Goal: Task Accomplishment & Management: Manage account settings

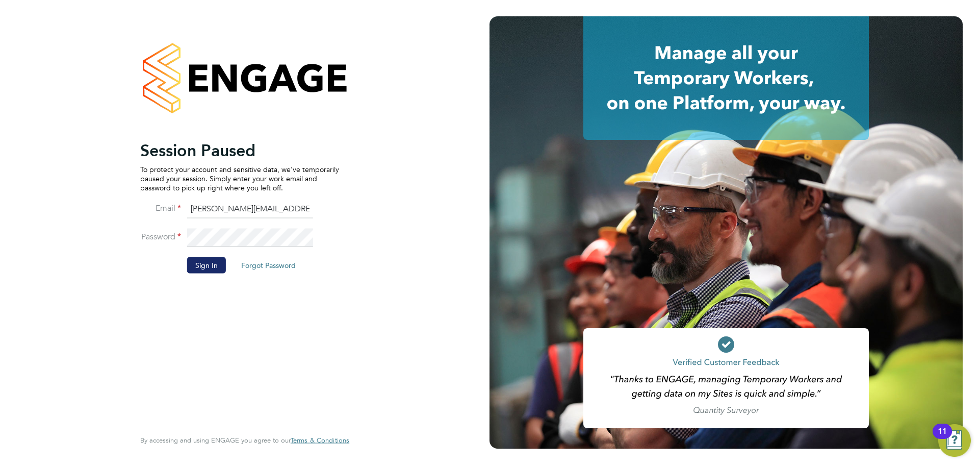
click at [190, 268] on button "Sign In" at bounding box center [206, 264] width 39 height 16
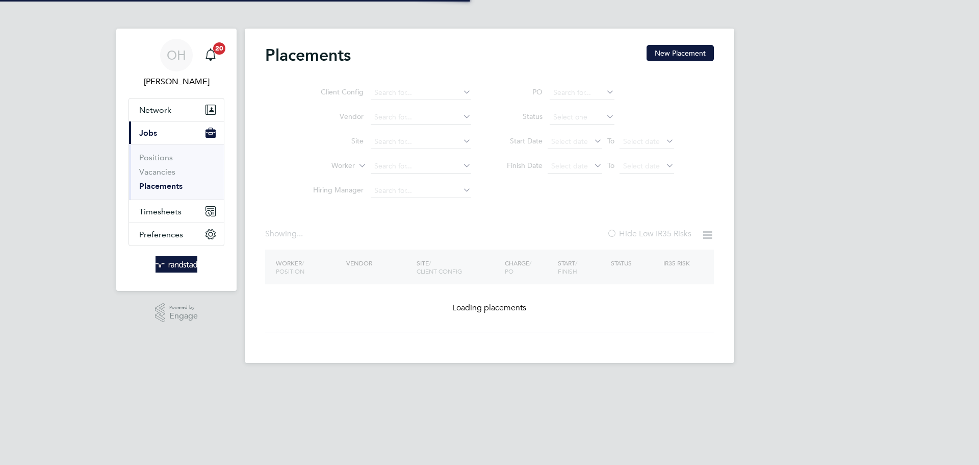
type input "Georgios Tsakalos Tsakalos"
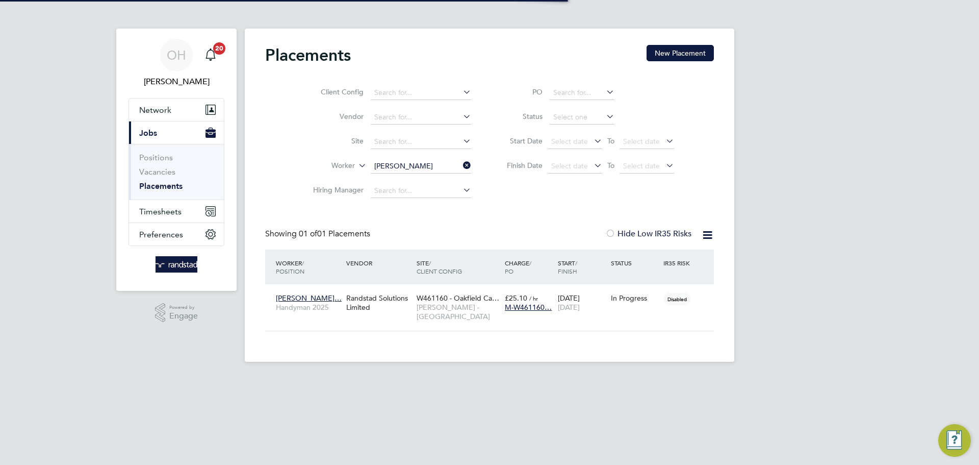
scroll to position [10, 48]
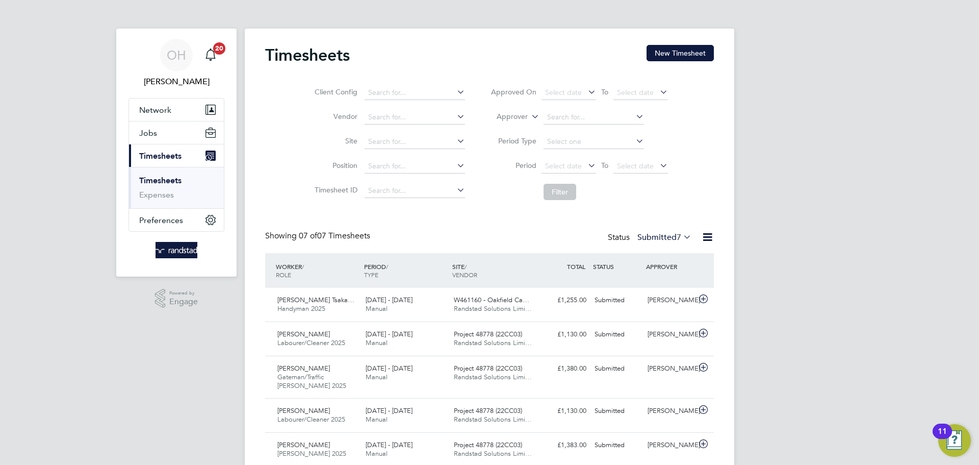
scroll to position [124, 0]
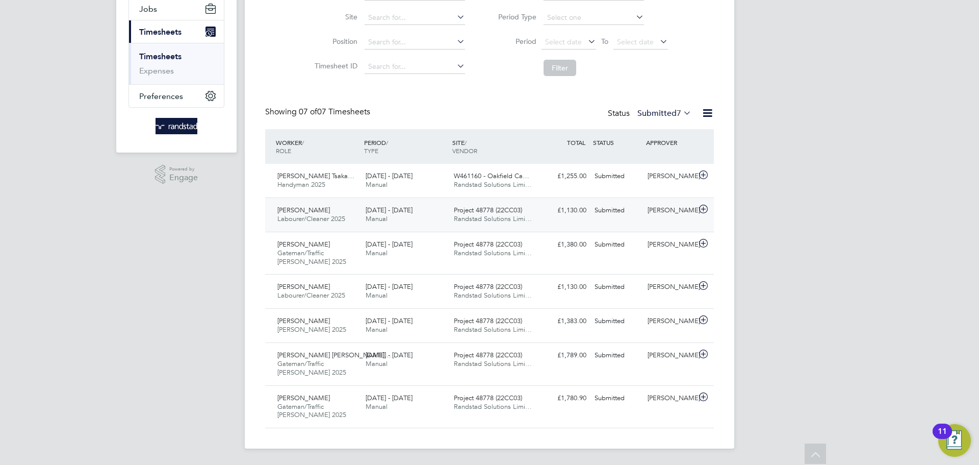
click at [404, 214] on span "20 - 26 Sep 2025" at bounding box center [389, 209] width 47 height 9
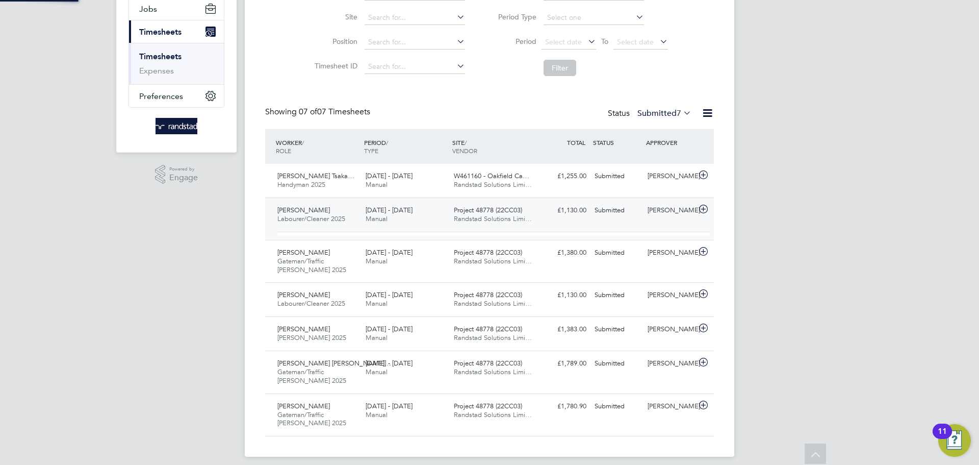
scroll to position [17, 99]
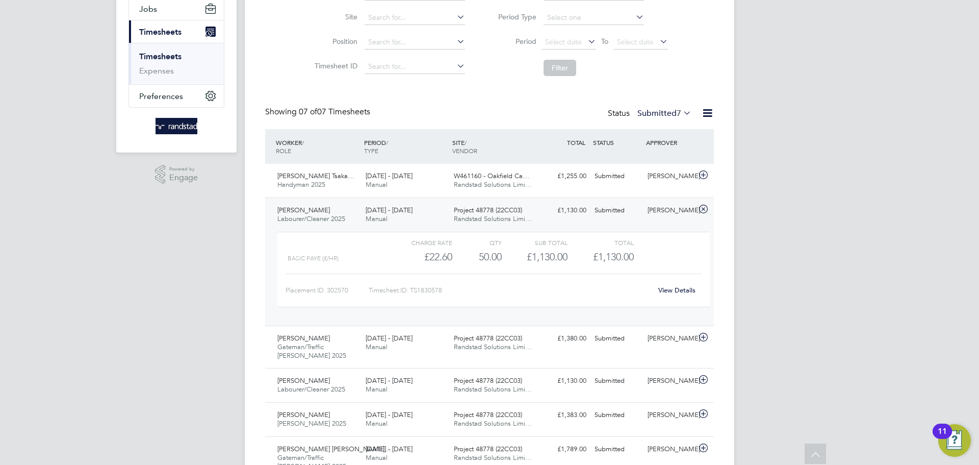
click at [663, 287] on link "View Details" at bounding box center [676, 290] width 37 height 9
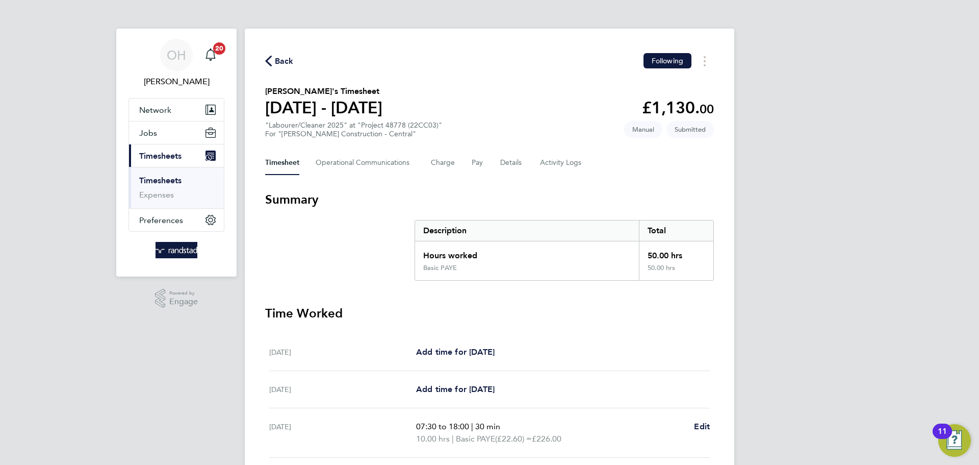
click at [497, 159] on div "Timesheet Operational Communications Charge Pay Details Activity Logs" at bounding box center [489, 162] width 449 height 24
click at [500, 161] on button "Details" at bounding box center [511, 162] width 23 height 24
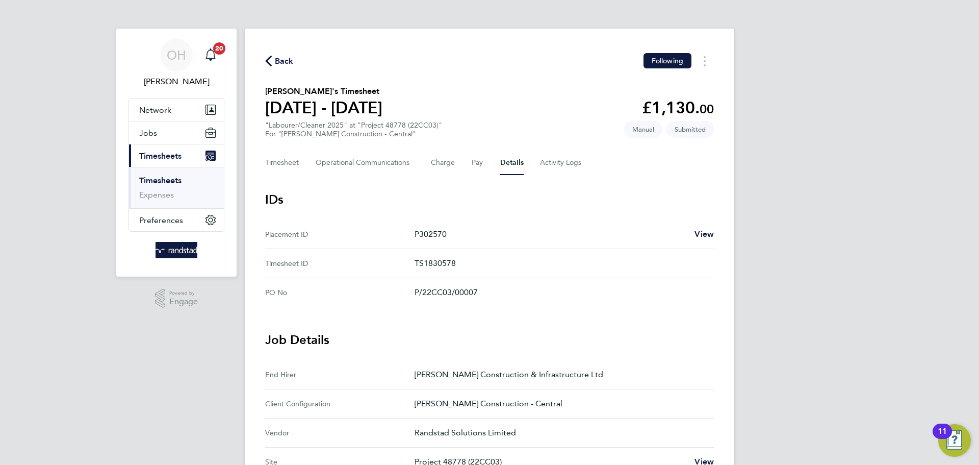
scroll to position [357, 0]
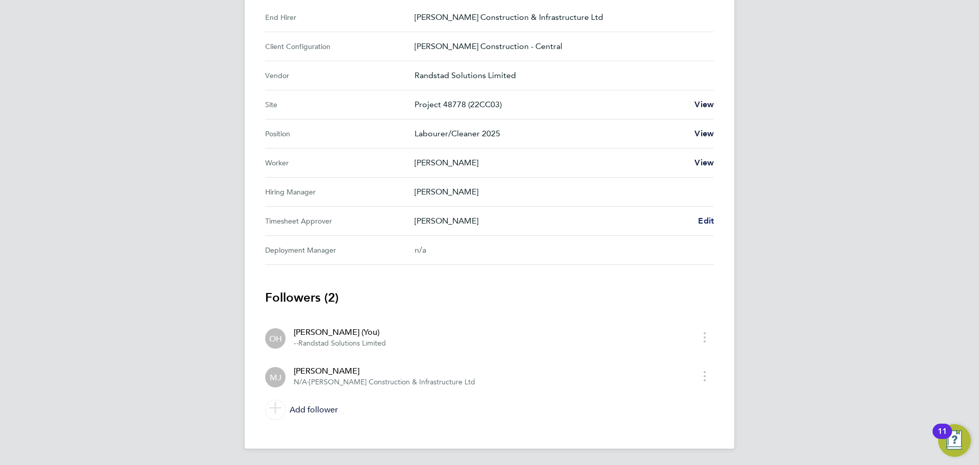
click at [707, 221] on span "Edit" at bounding box center [706, 221] width 16 height 10
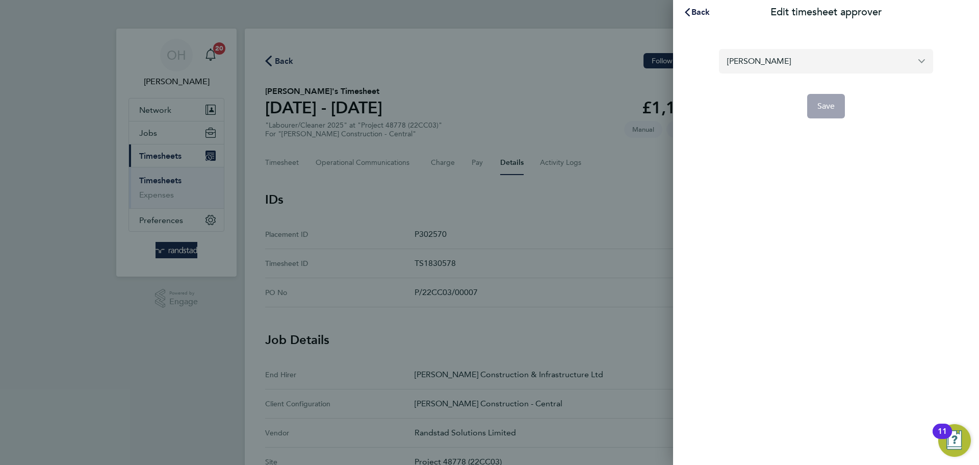
click at [780, 61] on input "[PERSON_NAME]" at bounding box center [826, 61] width 214 height 24
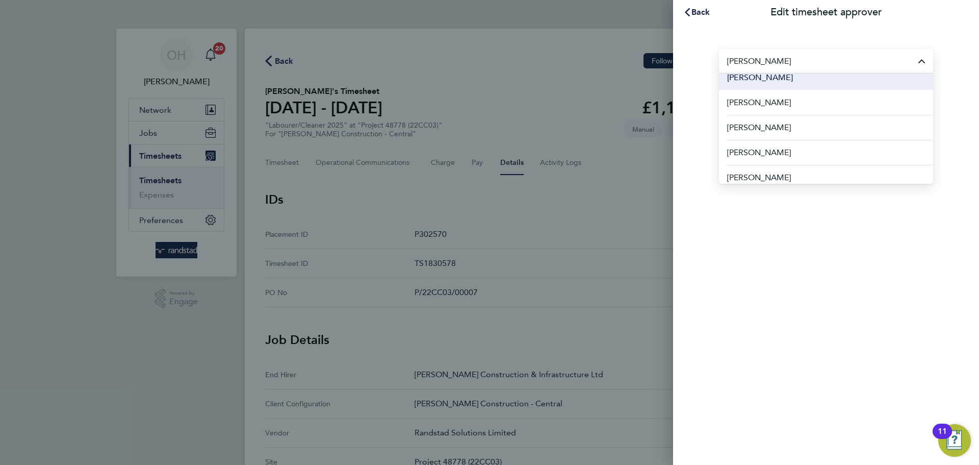
scroll to position [40, 0]
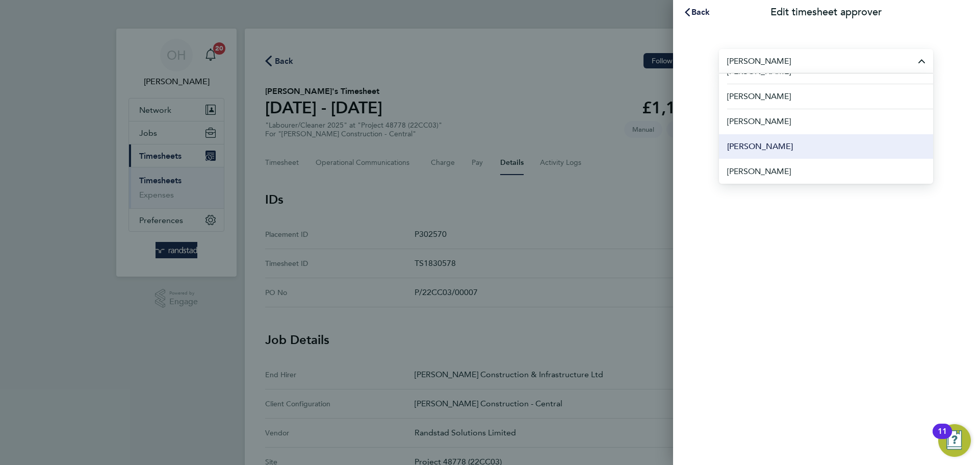
click at [772, 149] on span "[PERSON_NAME]" at bounding box center [760, 146] width 66 height 12
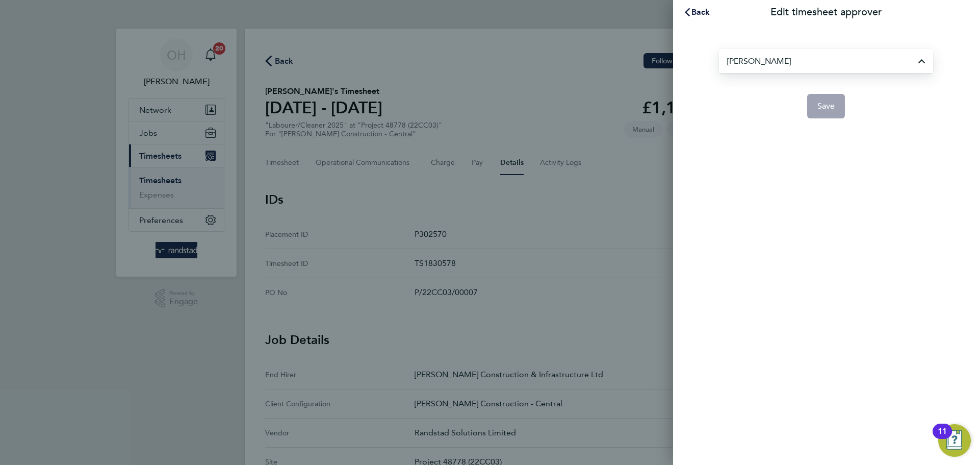
type input "[PERSON_NAME]"
click at [831, 113] on button "Save" at bounding box center [826, 106] width 38 height 24
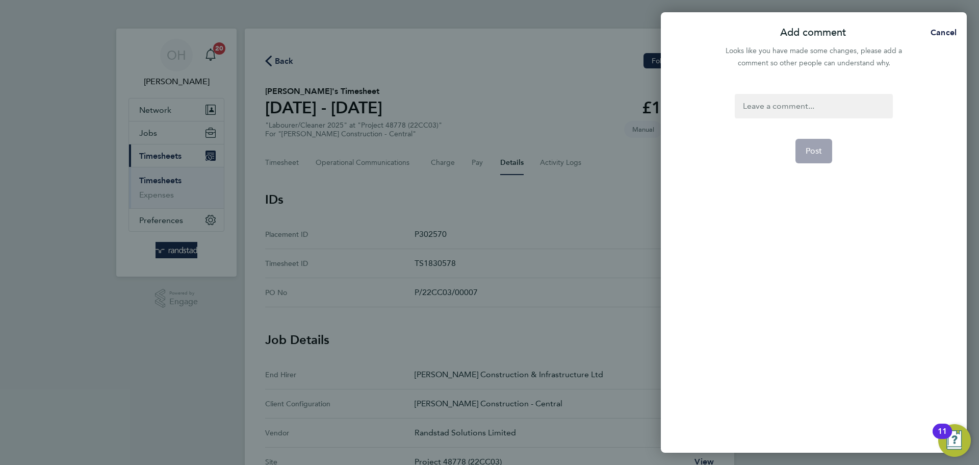
click at [827, 108] on div at bounding box center [814, 106] width 158 height 24
click at [817, 108] on div at bounding box center [814, 106] width 158 height 24
click at [815, 144] on button "Post" at bounding box center [813, 151] width 37 height 24
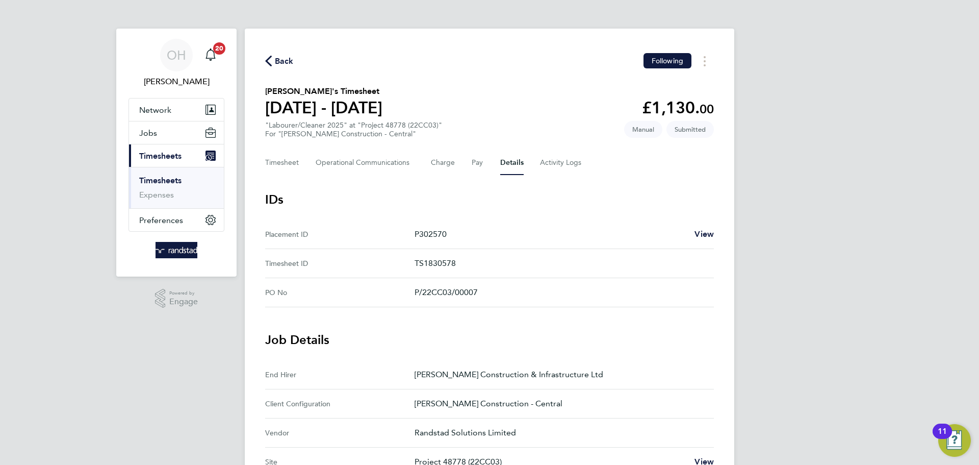
click at [284, 60] on span "Back" at bounding box center [284, 61] width 19 height 12
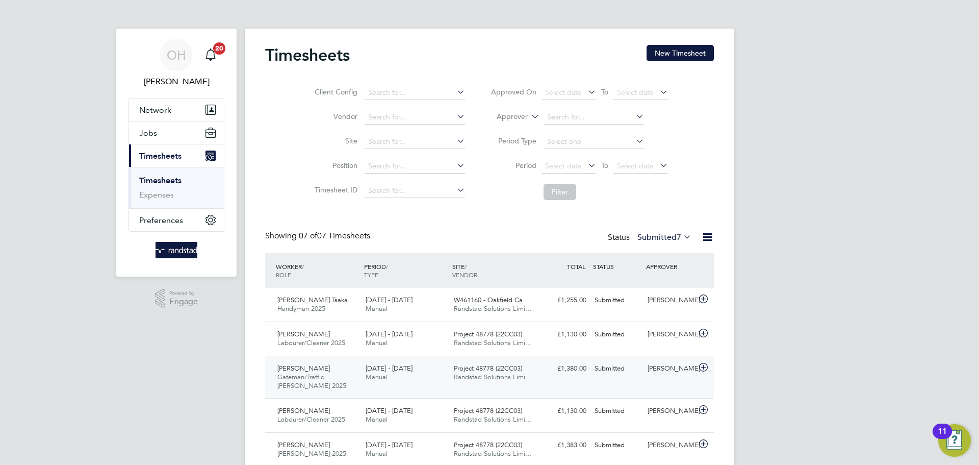
click at [479, 371] on span "Project 48778 (22CC03)" at bounding box center [488, 368] width 68 height 9
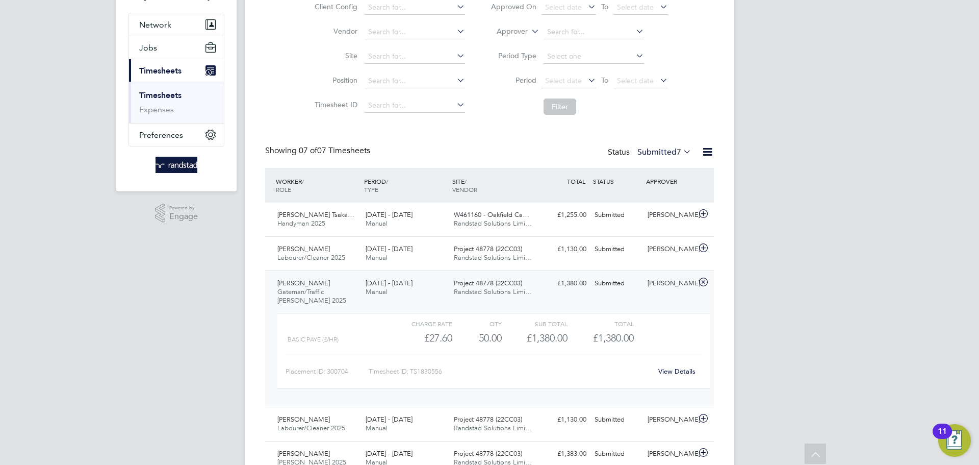
click at [671, 373] on link "View Details" at bounding box center [676, 371] width 37 height 9
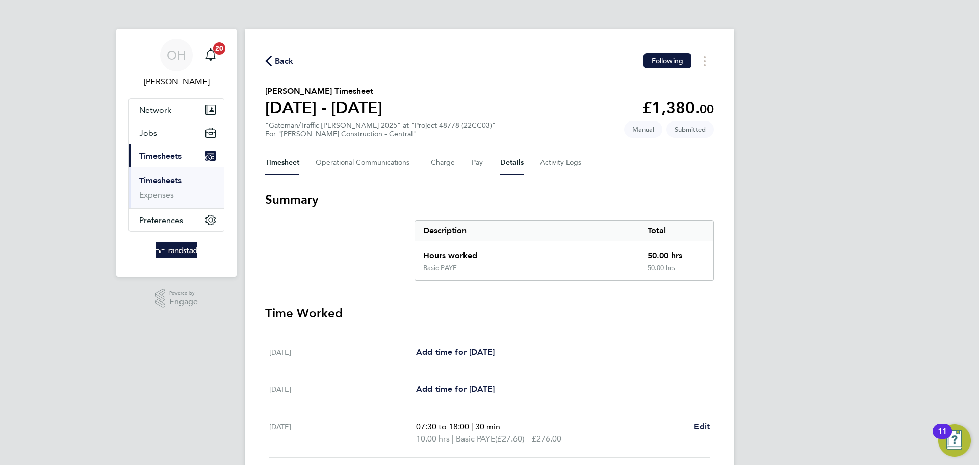
click at [504, 160] on button "Details" at bounding box center [511, 162] width 23 height 24
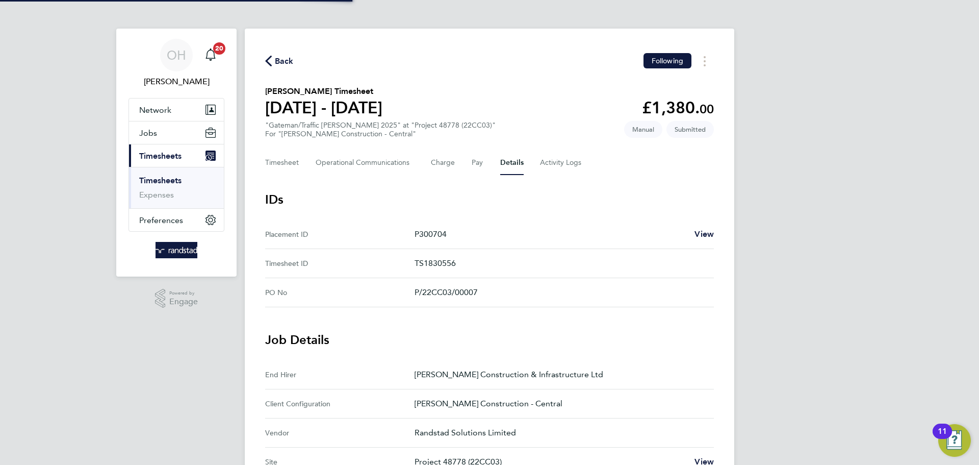
scroll to position [300, 0]
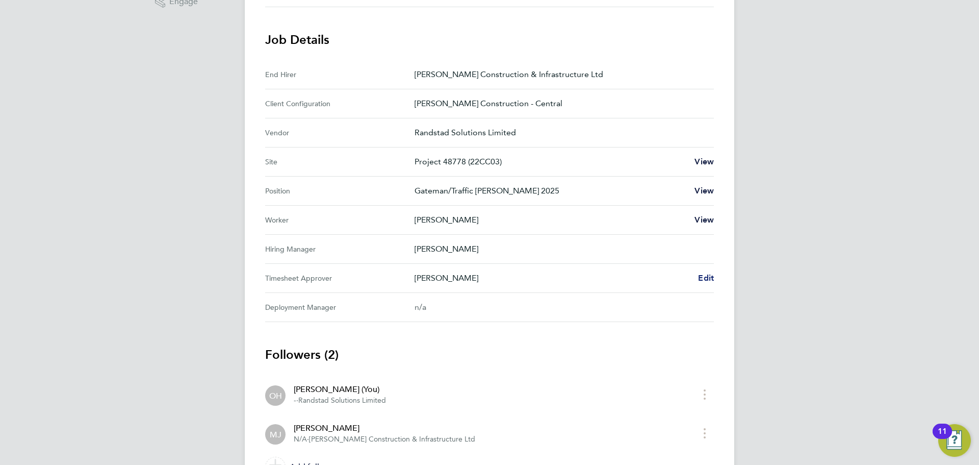
click at [703, 275] on span "Edit" at bounding box center [706, 278] width 16 height 10
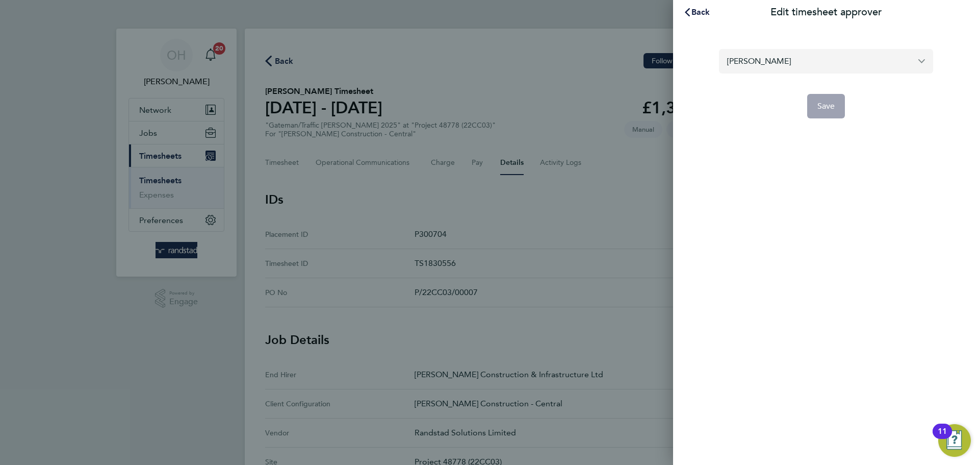
click at [757, 64] on input "[PERSON_NAME]" at bounding box center [826, 61] width 214 height 24
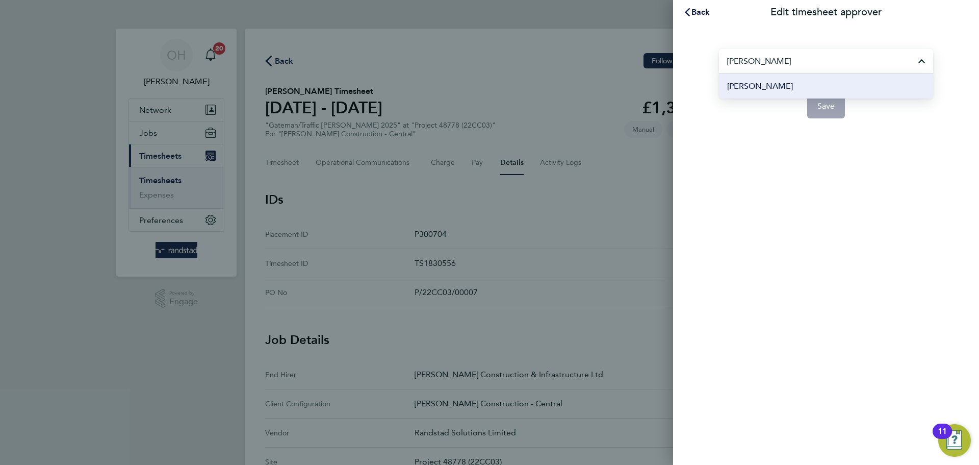
click at [750, 90] on span "[PERSON_NAME]" at bounding box center [760, 86] width 66 height 12
type input "[PERSON_NAME]"
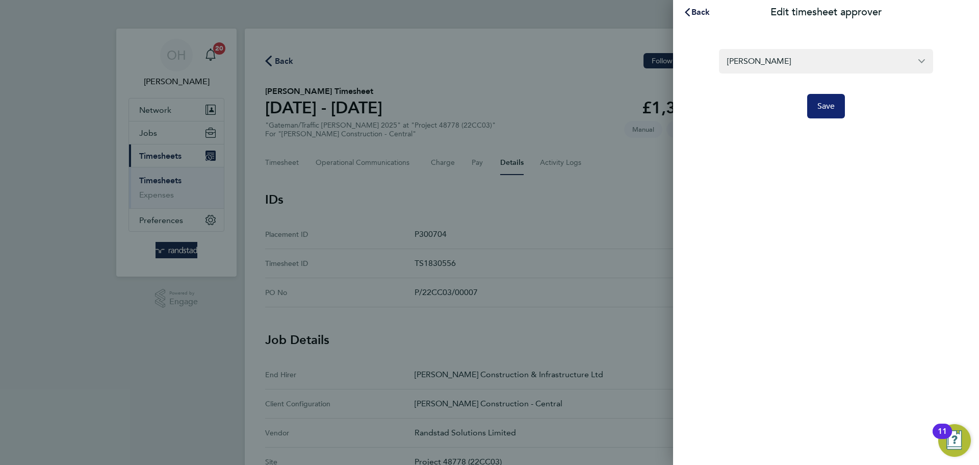
click at [817, 107] on span "Save" at bounding box center [826, 106] width 18 height 10
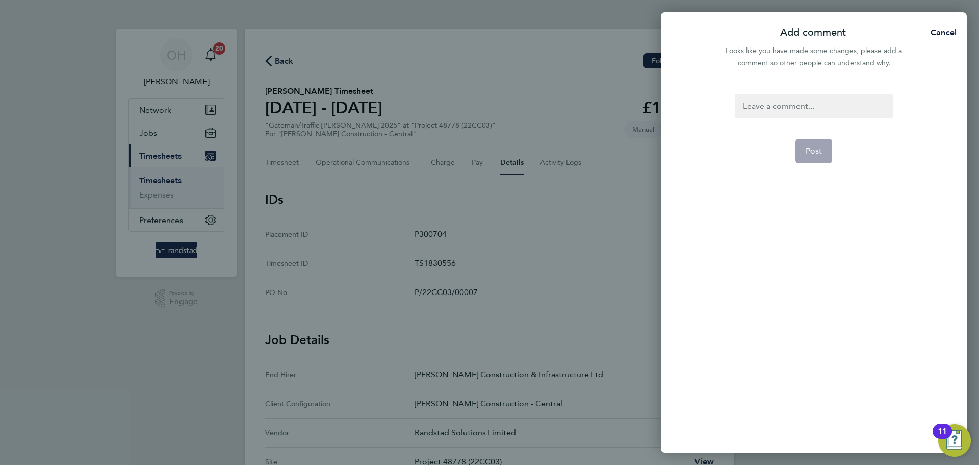
click at [813, 106] on div at bounding box center [814, 106] width 158 height 24
click at [775, 101] on div at bounding box center [814, 106] width 158 height 24
click at [806, 148] on span "Post" at bounding box center [814, 151] width 17 height 10
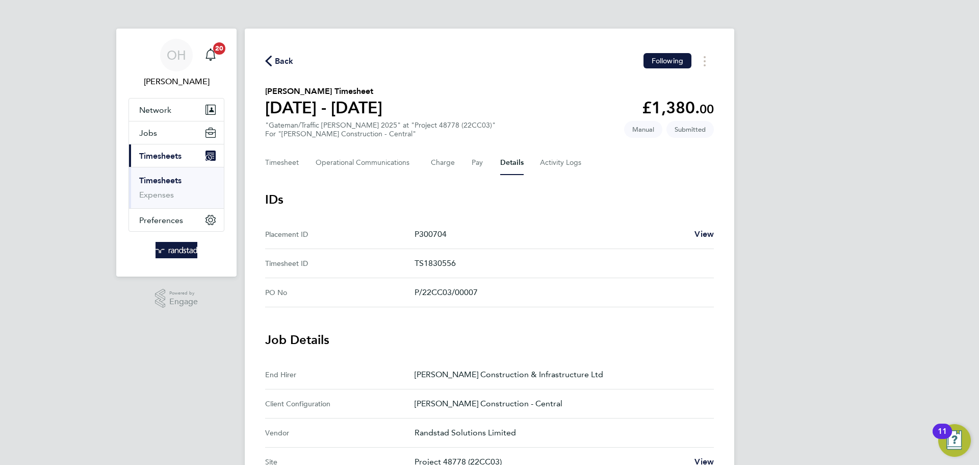
click at [277, 60] on span "Back" at bounding box center [284, 61] width 19 height 12
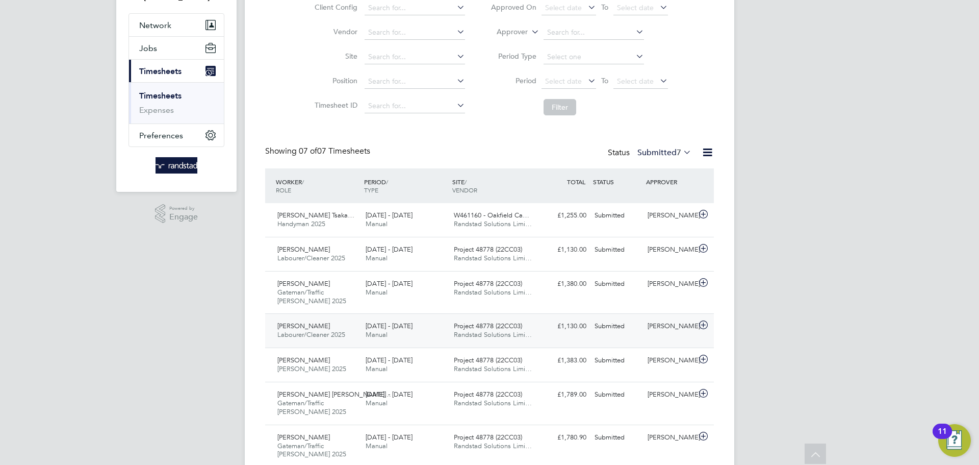
click at [424, 336] on div "20 - 26 Sep 2025 Manual" at bounding box center [406, 330] width 88 height 25
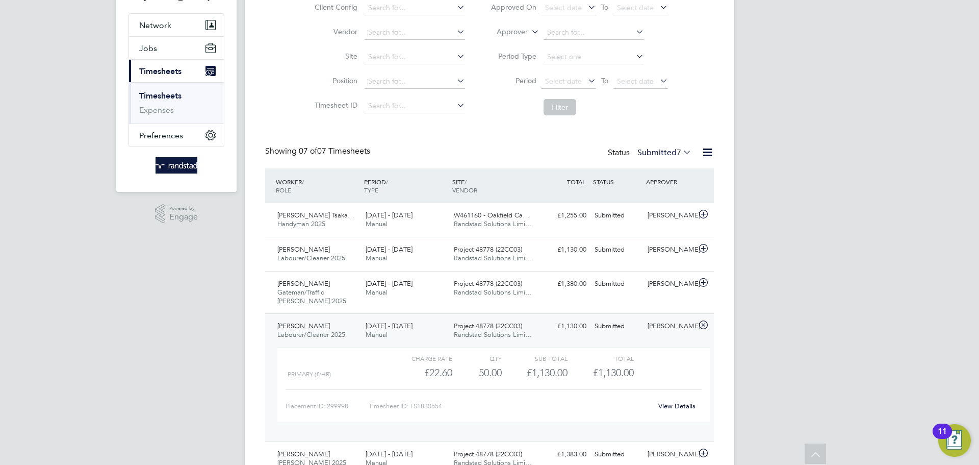
click at [427, 329] on div "20 - 26 Sep 2025 Manual" at bounding box center [406, 330] width 88 height 25
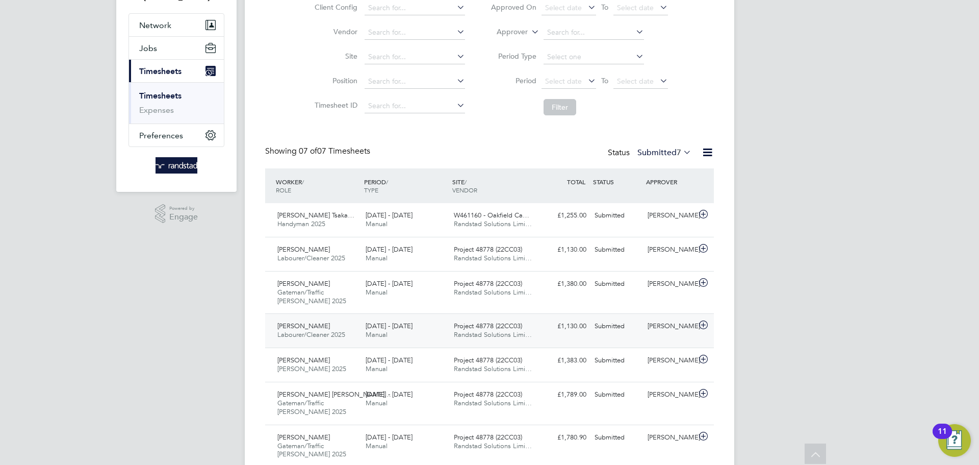
click at [427, 329] on div "20 - 26 Sep 2025 Manual" at bounding box center [406, 330] width 88 height 25
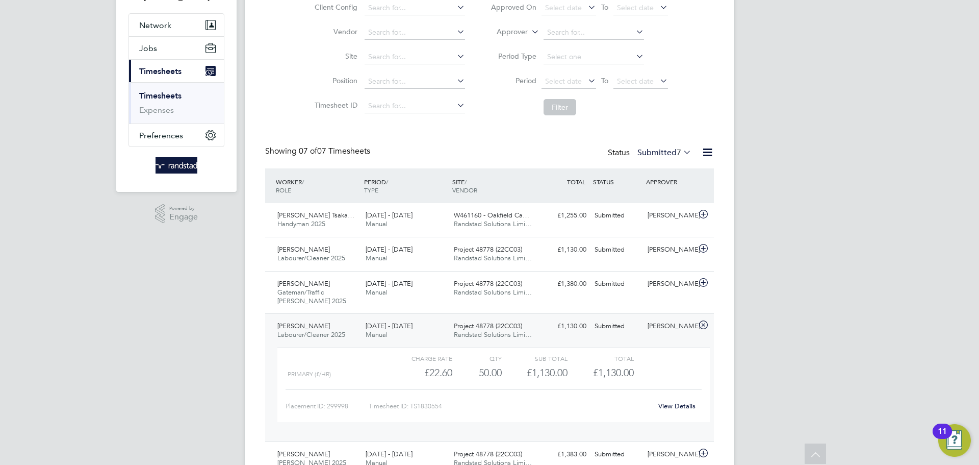
click at [671, 401] on link "View Details" at bounding box center [676, 405] width 37 height 9
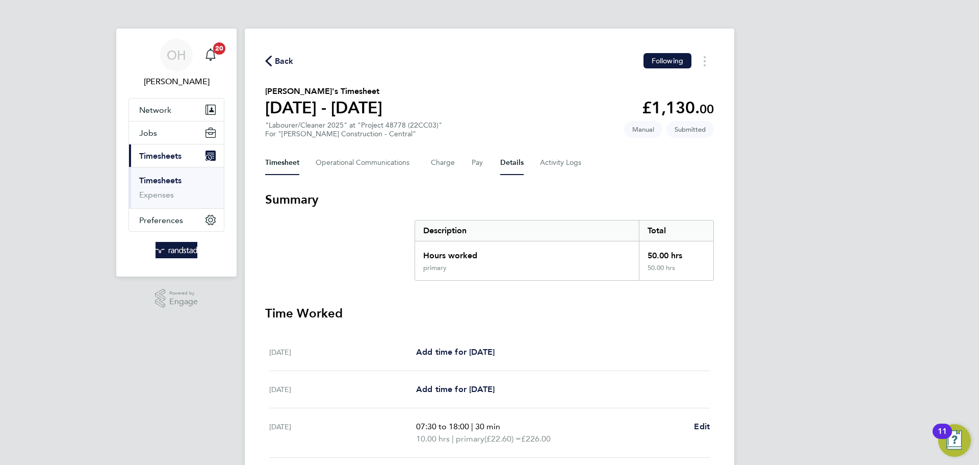
click at [511, 160] on button "Details" at bounding box center [511, 162] width 23 height 24
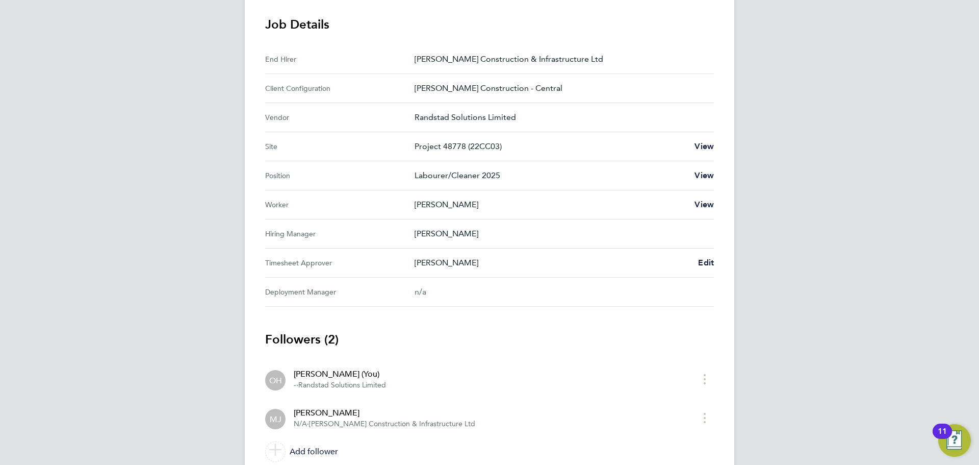
scroll to position [357, 0]
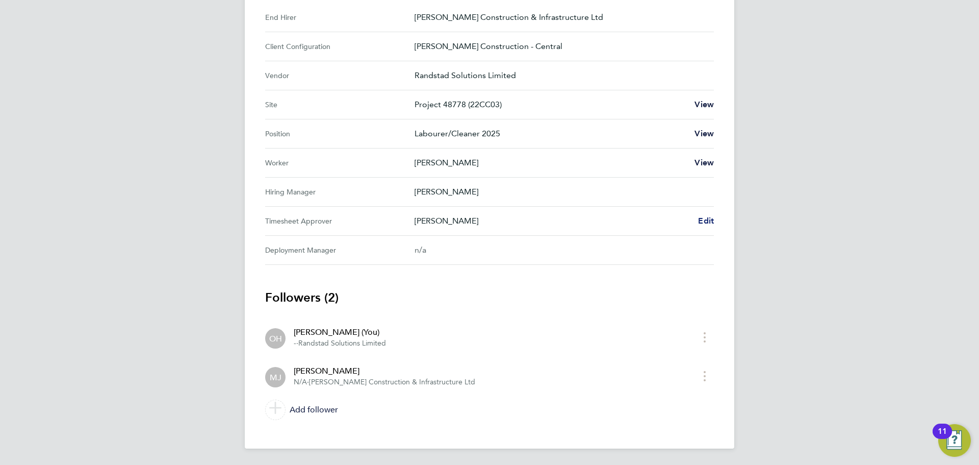
click at [706, 225] on span "Edit" at bounding box center [706, 221] width 16 height 10
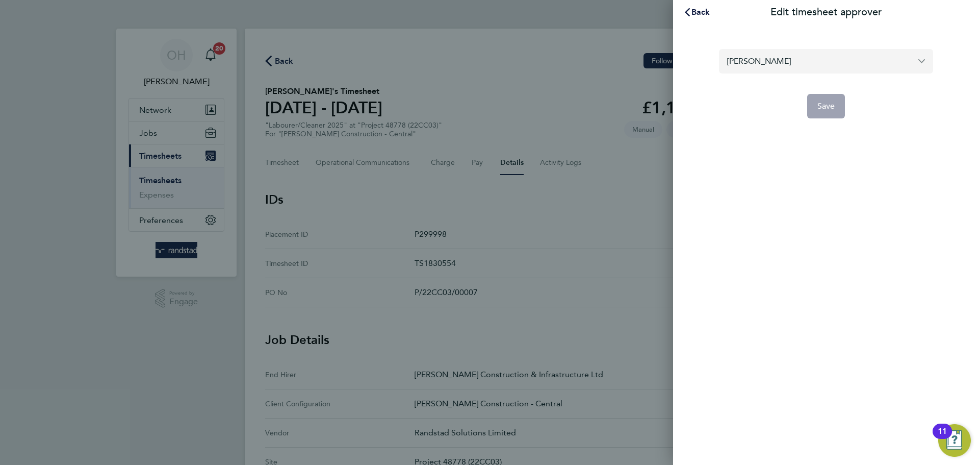
click at [784, 64] on input "[PERSON_NAME]" at bounding box center [826, 61] width 214 height 24
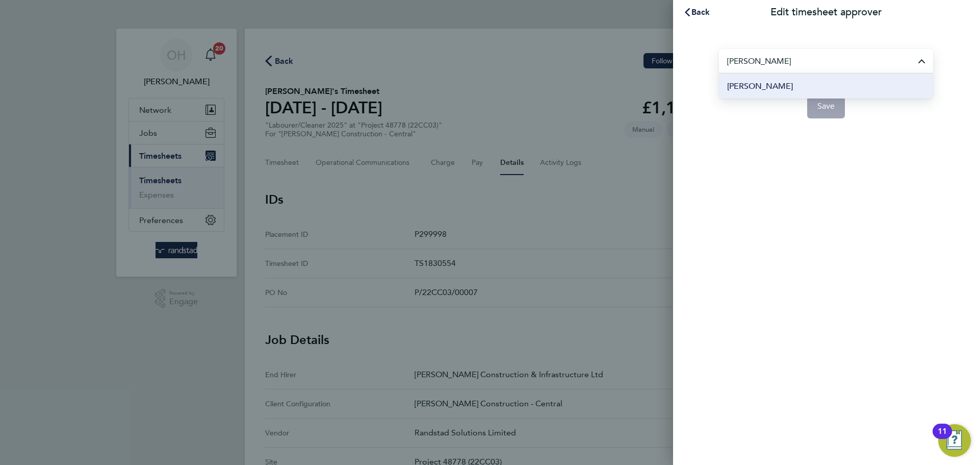
click at [776, 88] on span "[PERSON_NAME]" at bounding box center [760, 86] width 66 height 12
type input "[PERSON_NAME]"
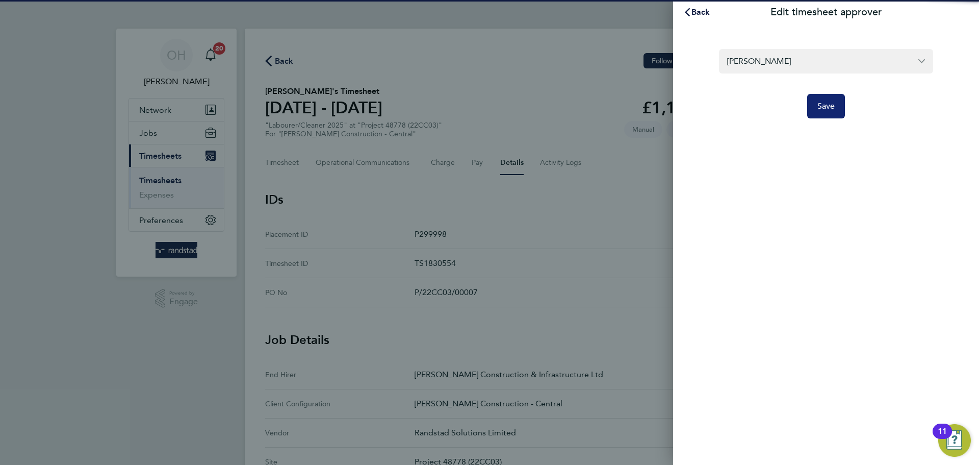
click at [829, 107] on span "Save" at bounding box center [826, 106] width 18 height 10
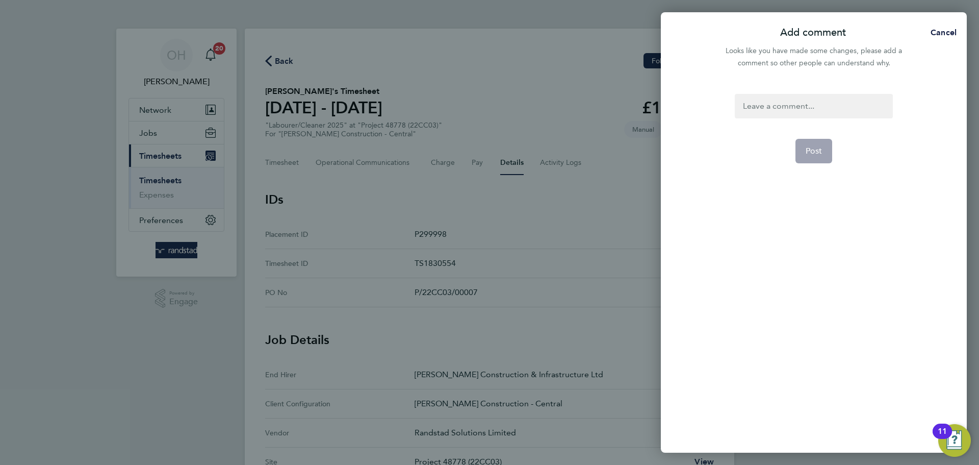
click at [808, 107] on div at bounding box center [814, 106] width 158 height 24
click at [806, 139] on button "Post" at bounding box center [813, 151] width 37 height 24
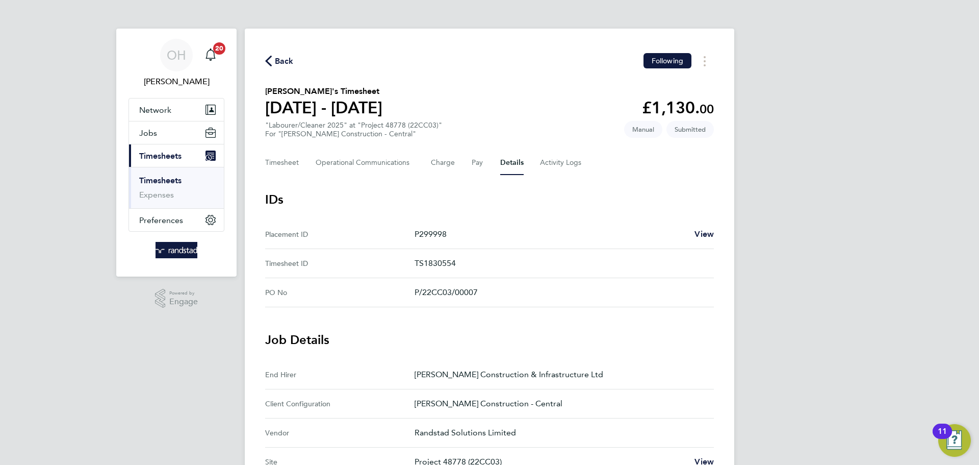
click at [287, 60] on span "Back" at bounding box center [284, 61] width 19 height 12
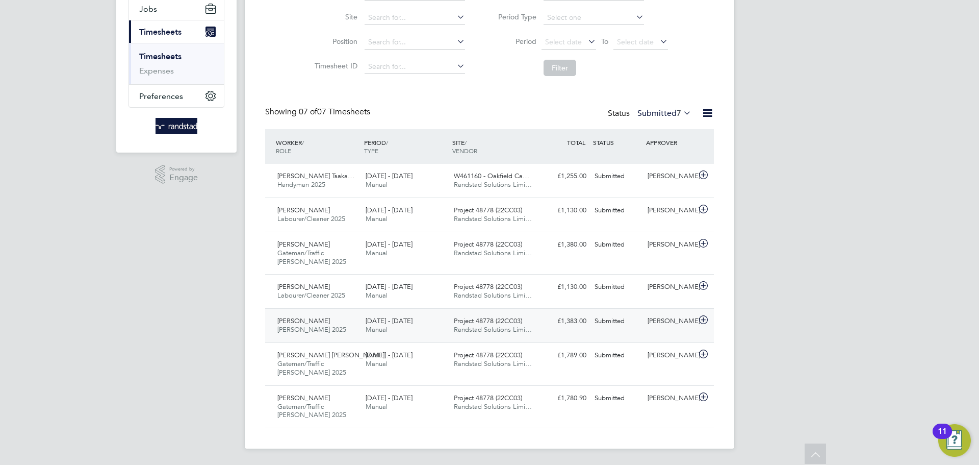
click at [482, 319] on span "Project 48778 (22CC03)" at bounding box center [488, 320] width 68 height 9
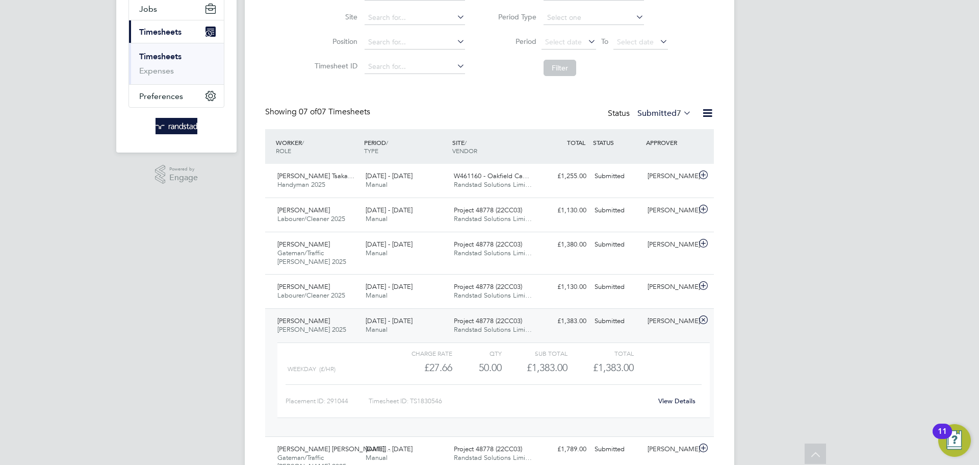
click at [671, 399] on link "View Details" at bounding box center [676, 400] width 37 height 9
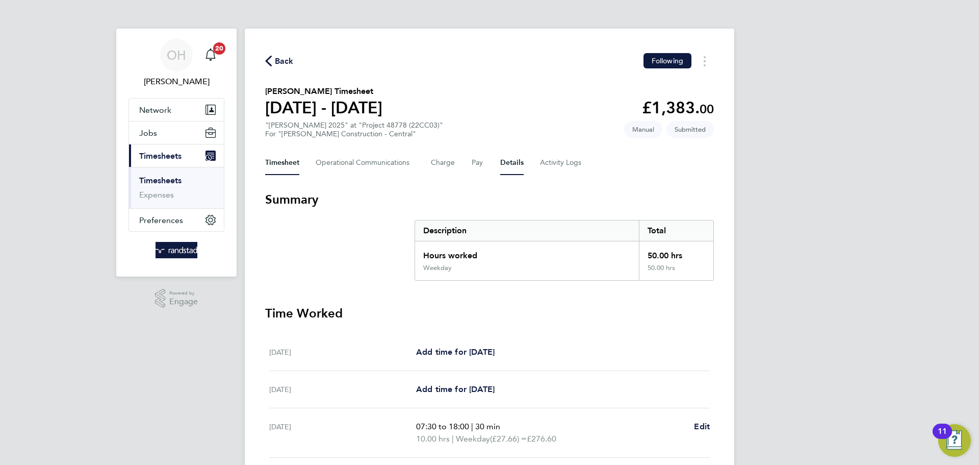
click at [501, 164] on button "Details" at bounding box center [511, 162] width 23 height 24
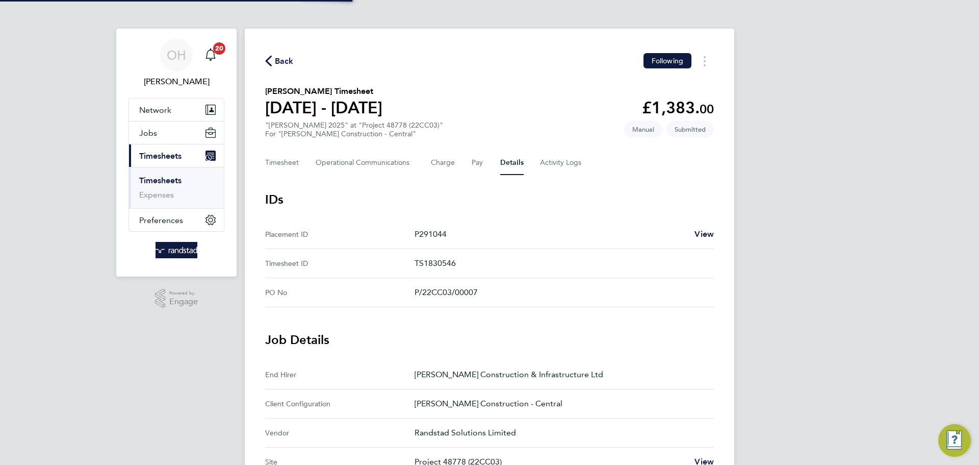
scroll to position [300, 0]
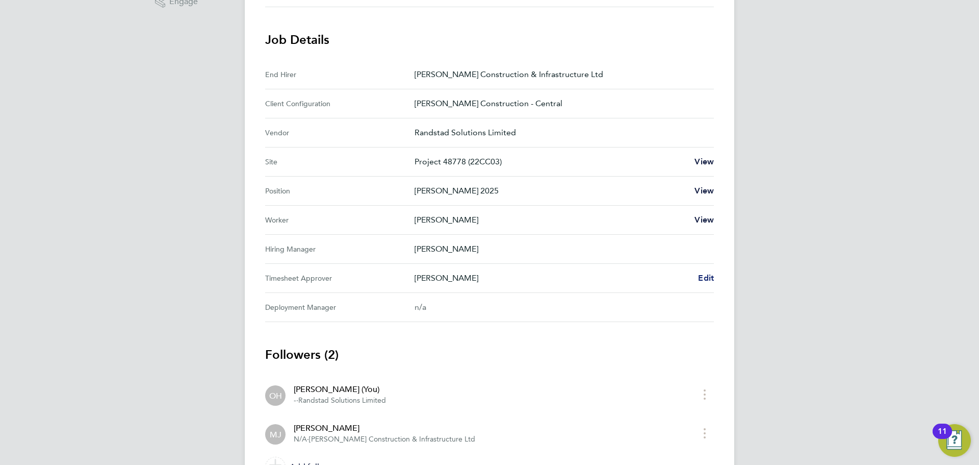
click at [708, 276] on span "Edit" at bounding box center [706, 278] width 16 height 10
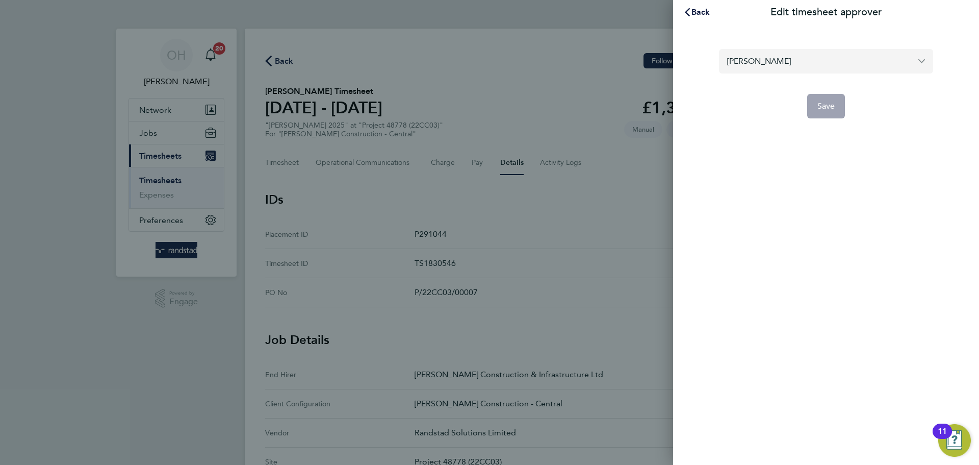
click at [795, 66] on input "[PERSON_NAME]" at bounding box center [826, 61] width 214 height 24
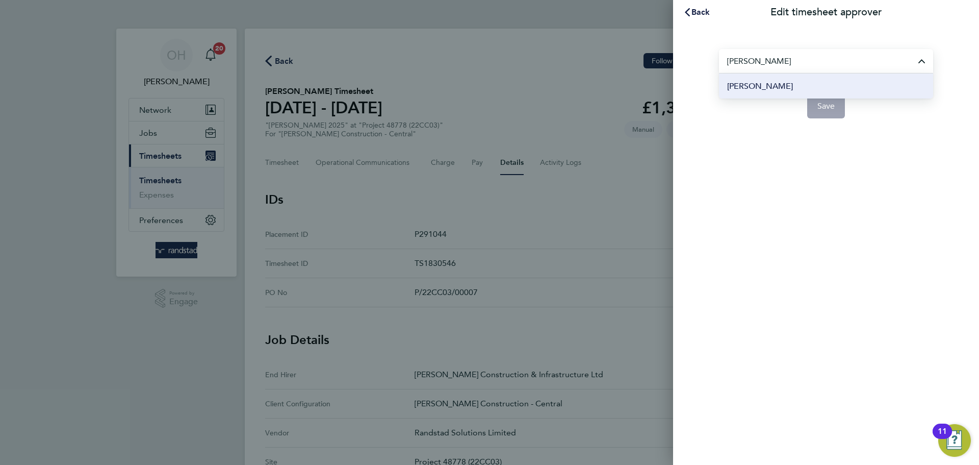
click at [792, 87] on span "[PERSON_NAME]" at bounding box center [760, 86] width 66 height 12
type input "[PERSON_NAME]"
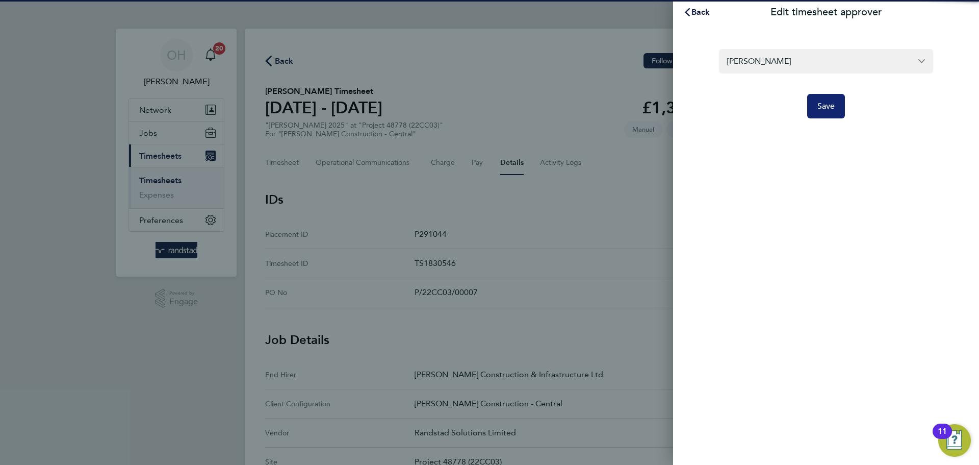
click at [829, 110] on span "Save" at bounding box center [826, 106] width 18 height 10
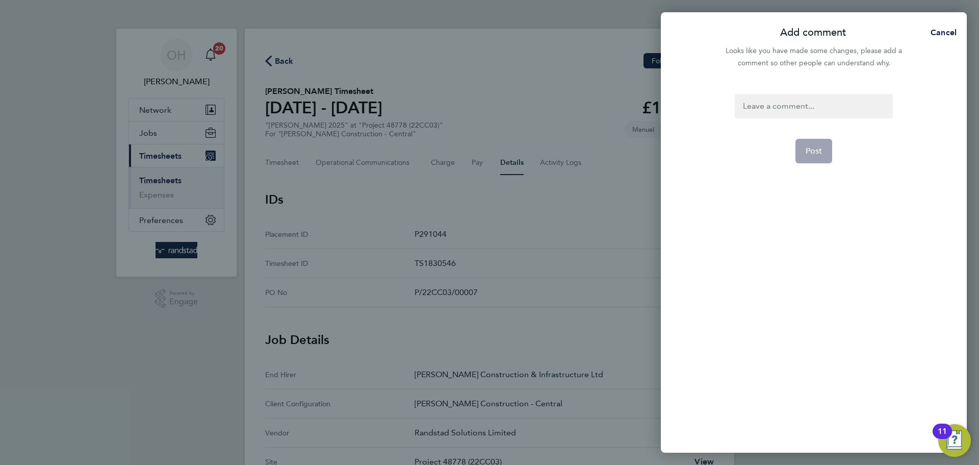
click at [801, 98] on div at bounding box center [814, 106] width 158 height 24
click at [814, 143] on button "Post" at bounding box center [813, 151] width 37 height 24
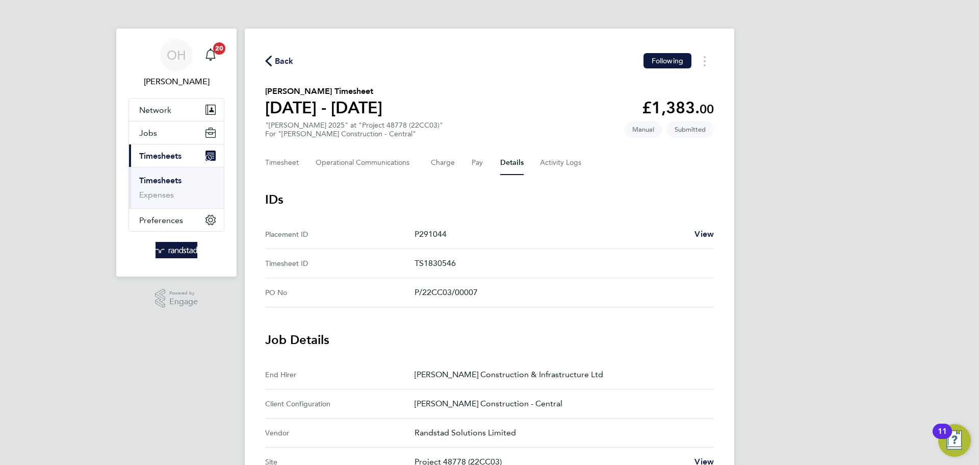
click at [278, 58] on span "Back" at bounding box center [284, 61] width 19 height 12
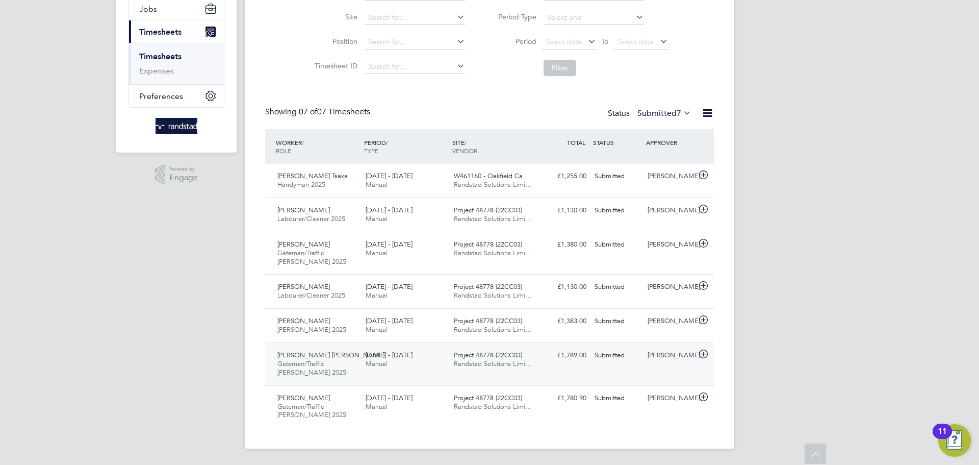
click at [429, 356] on div "20 - 26 Sep 2025 Manual" at bounding box center [406, 359] width 88 height 25
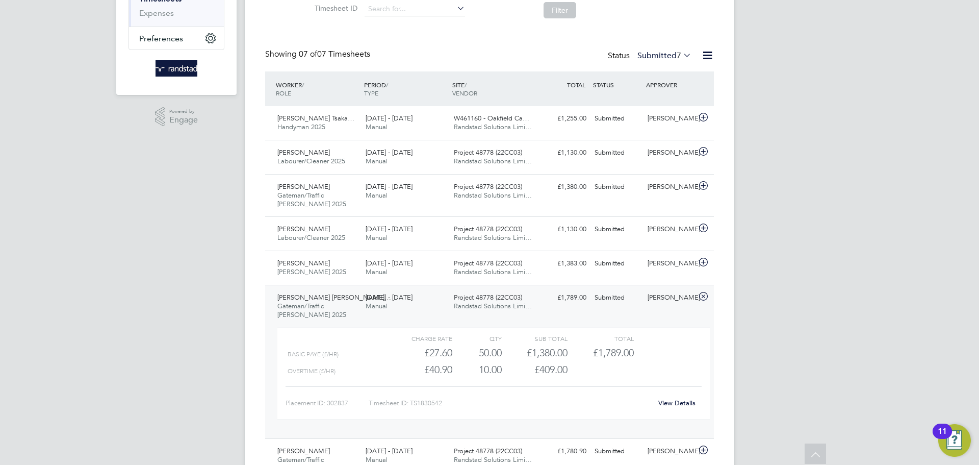
click at [679, 403] on link "View Details" at bounding box center [676, 402] width 37 height 9
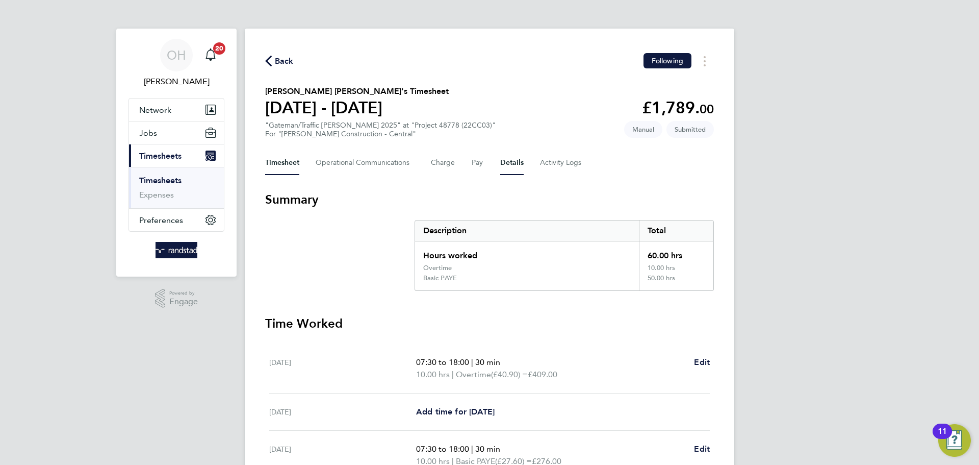
click at [514, 163] on button "Details" at bounding box center [511, 162] width 23 height 24
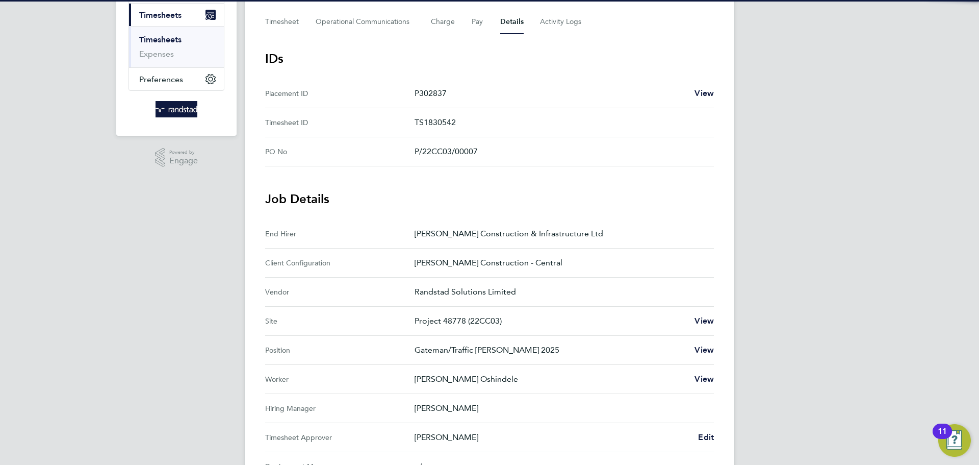
scroll to position [343, 0]
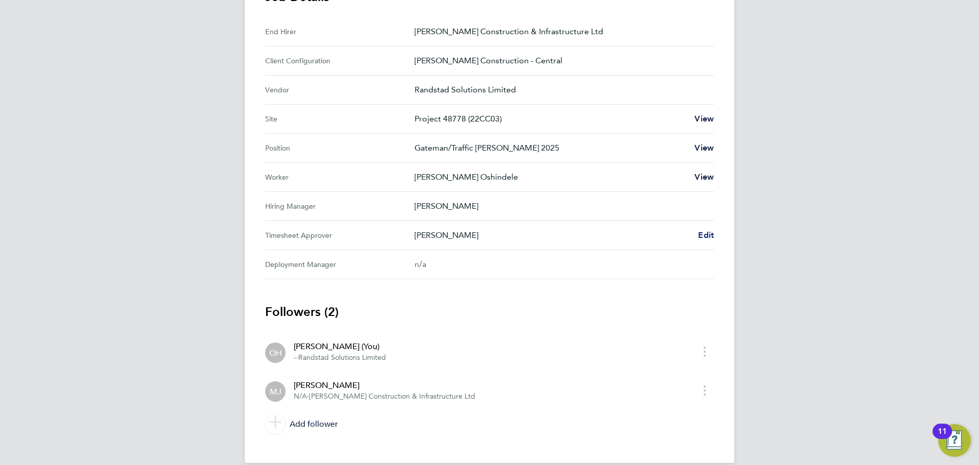
click at [708, 233] on span "Edit" at bounding box center [706, 235] width 16 height 10
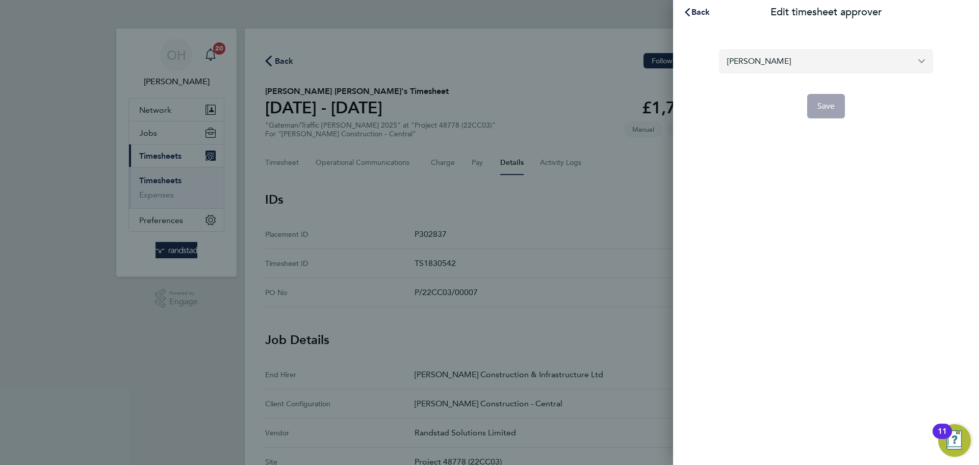
click at [752, 68] on input "[PERSON_NAME]" at bounding box center [826, 61] width 214 height 24
click at [745, 87] on span "[PERSON_NAME]" at bounding box center [759, 86] width 64 height 12
type input "[PERSON_NAME]"
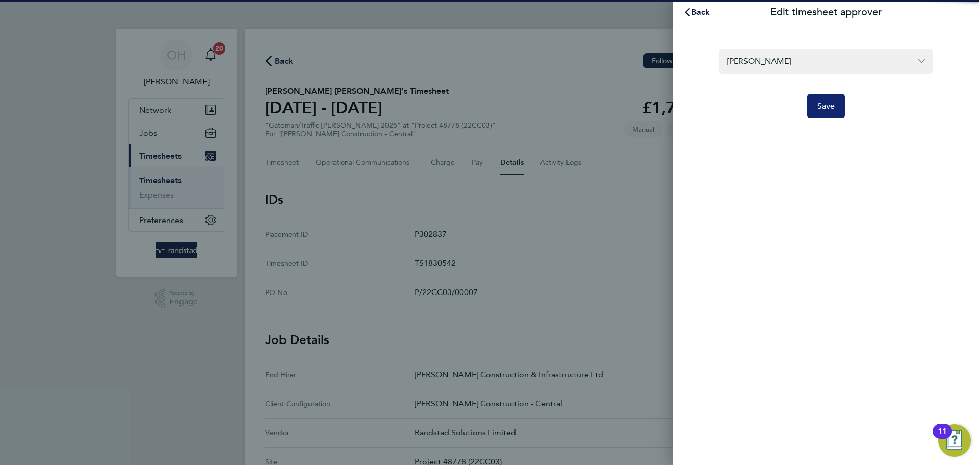
click at [824, 105] on span "Save" at bounding box center [826, 106] width 18 height 10
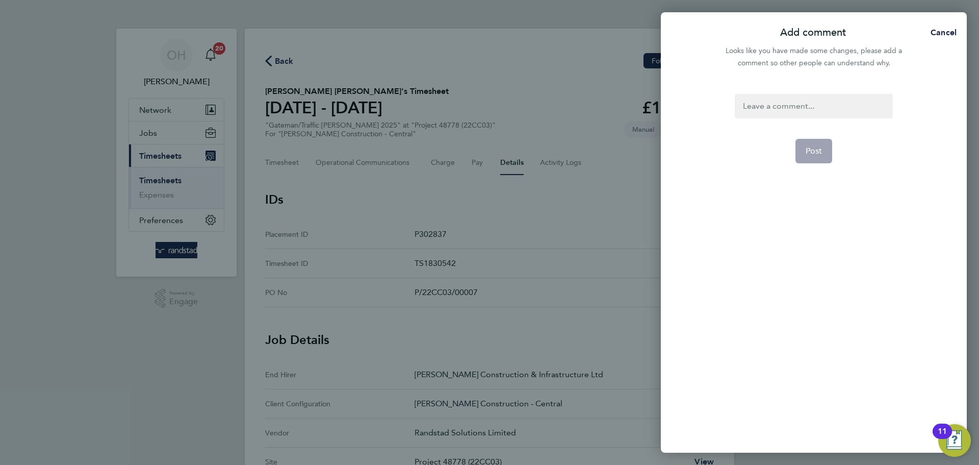
click at [821, 105] on div at bounding box center [814, 106] width 158 height 24
click at [812, 153] on span "Post" at bounding box center [814, 151] width 17 height 10
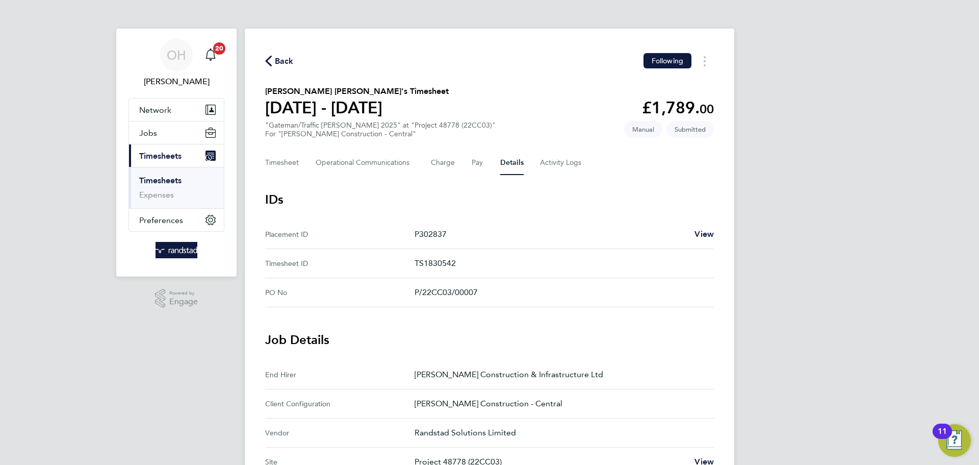
click at [281, 60] on span "Back" at bounding box center [284, 61] width 19 height 12
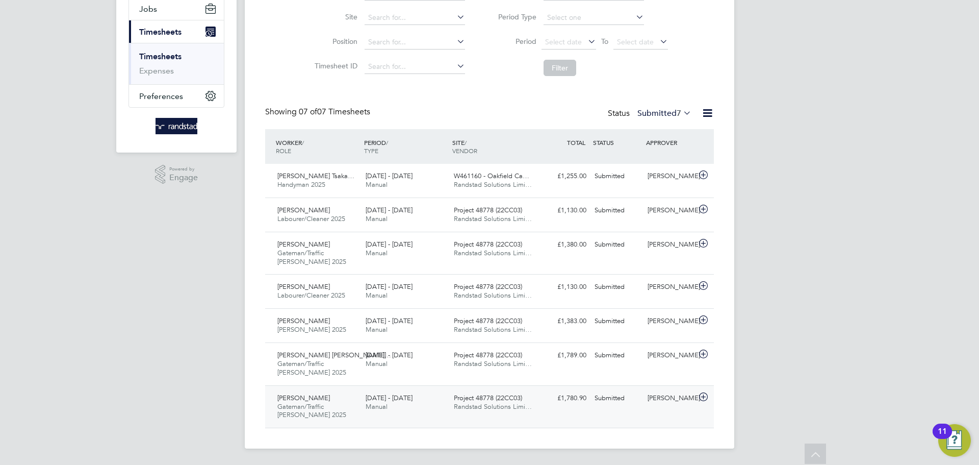
click at [632, 405] on div "Submitted" at bounding box center [616, 398] width 53 height 17
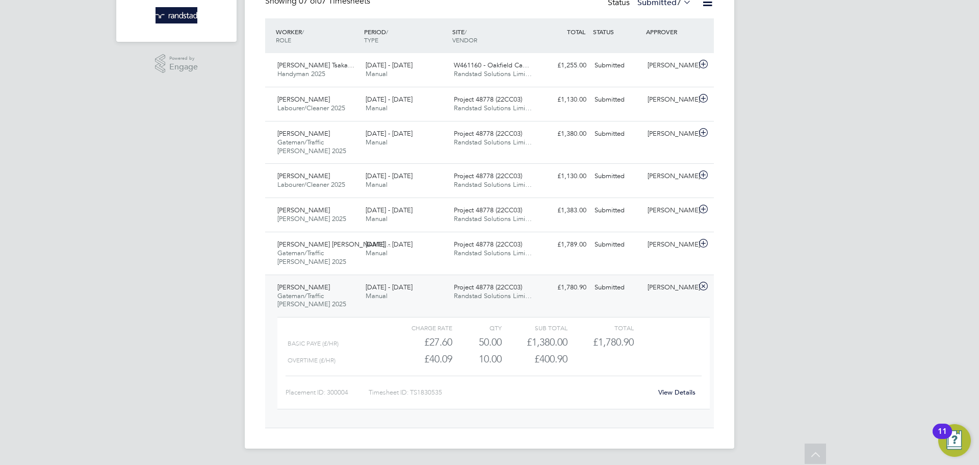
click at [684, 391] on link "View Details" at bounding box center [676, 392] width 37 height 9
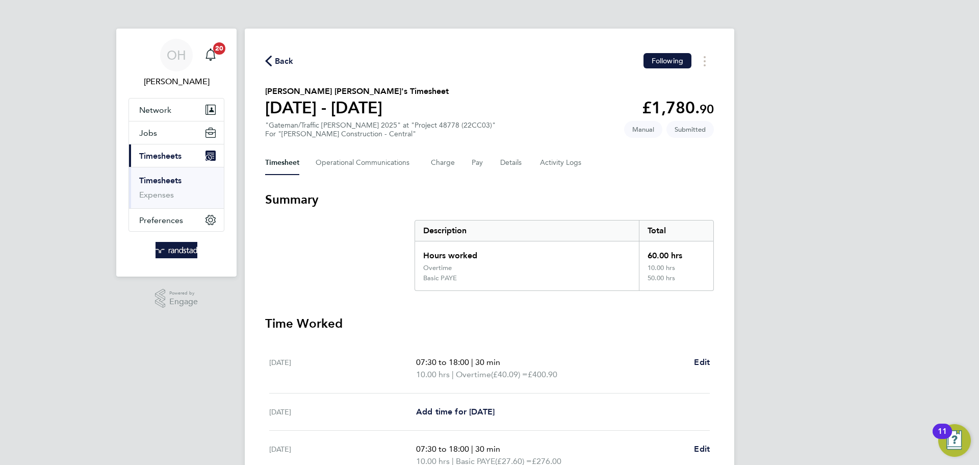
scroll to position [1, 0]
click at [506, 169] on button "Details" at bounding box center [511, 162] width 23 height 24
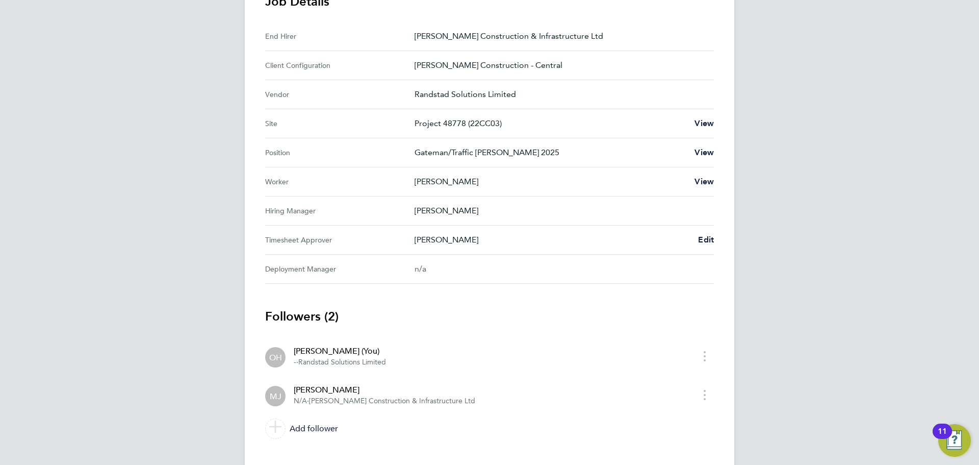
scroll to position [347, 0]
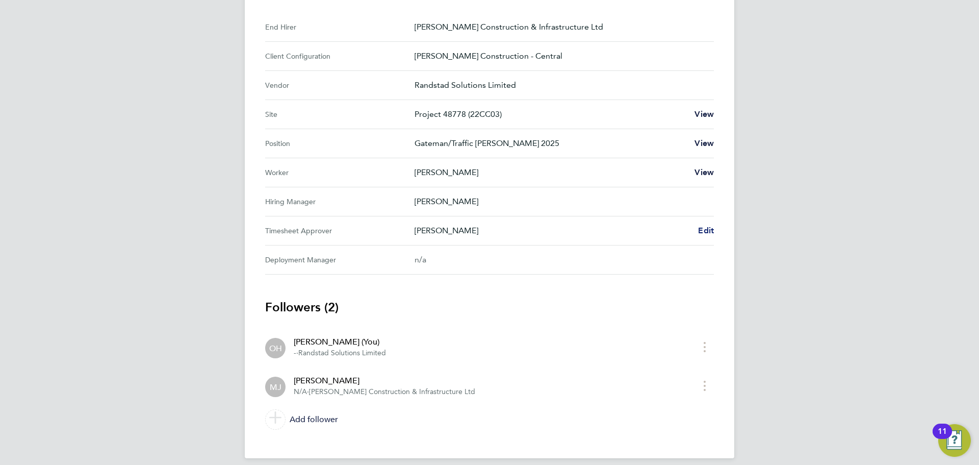
click at [710, 228] on span "Edit" at bounding box center [706, 230] width 16 height 10
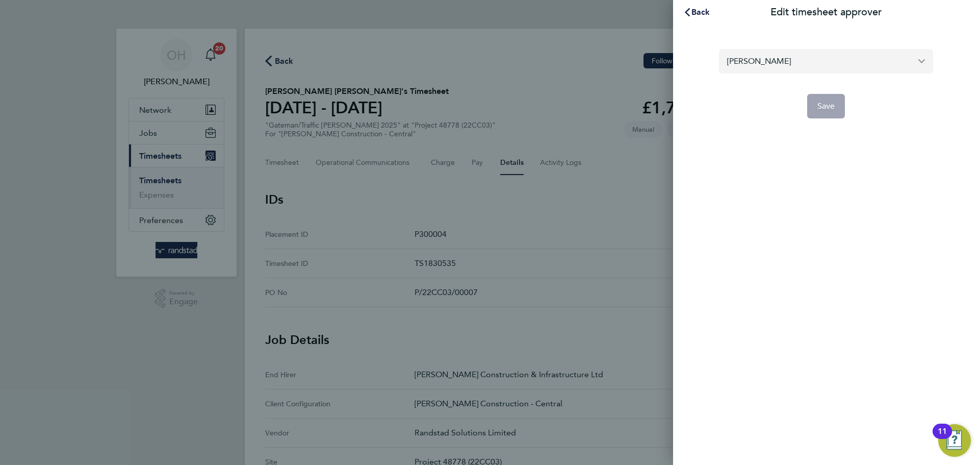
click at [770, 63] on input "[PERSON_NAME]" at bounding box center [826, 61] width 214 height 24
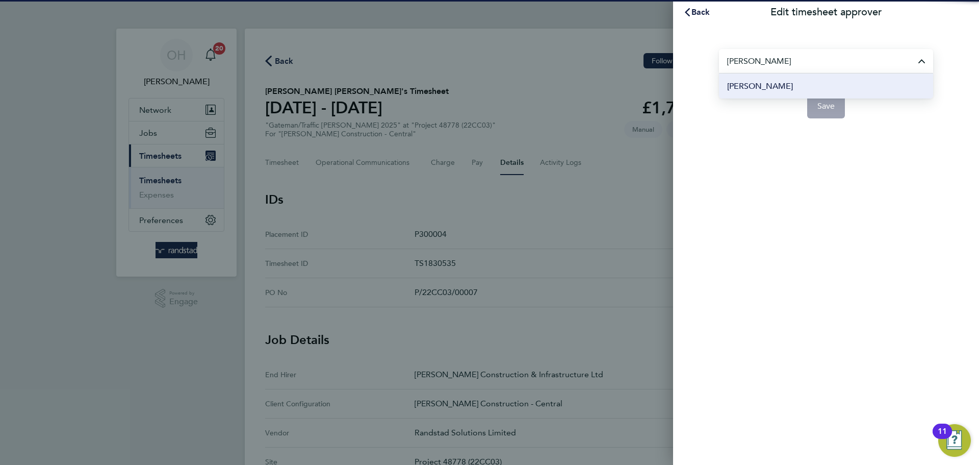
click at [776, 89] on span "[PERSON_NAME]" at bounding box center [760, 86] width 66 height 12
type input "[PERSON_NAME]"
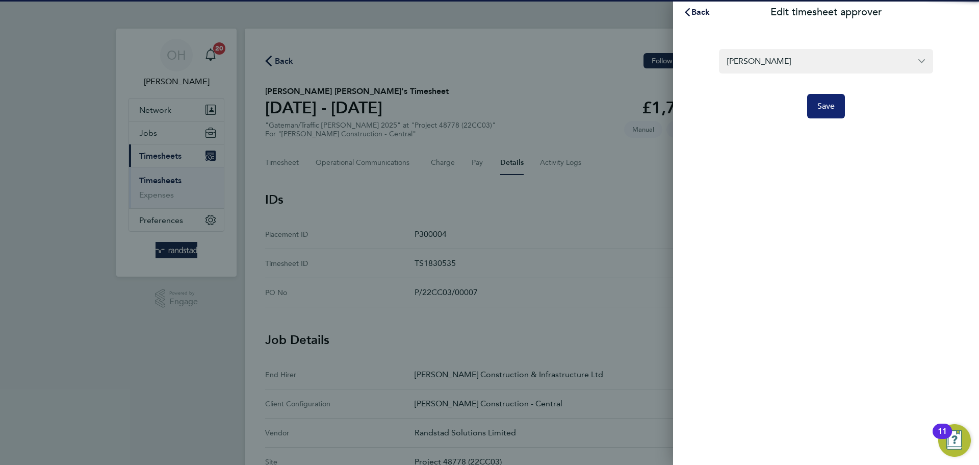
click at [822, 104] on span "Save" at bounding box center [826, 106] width 18 height 10
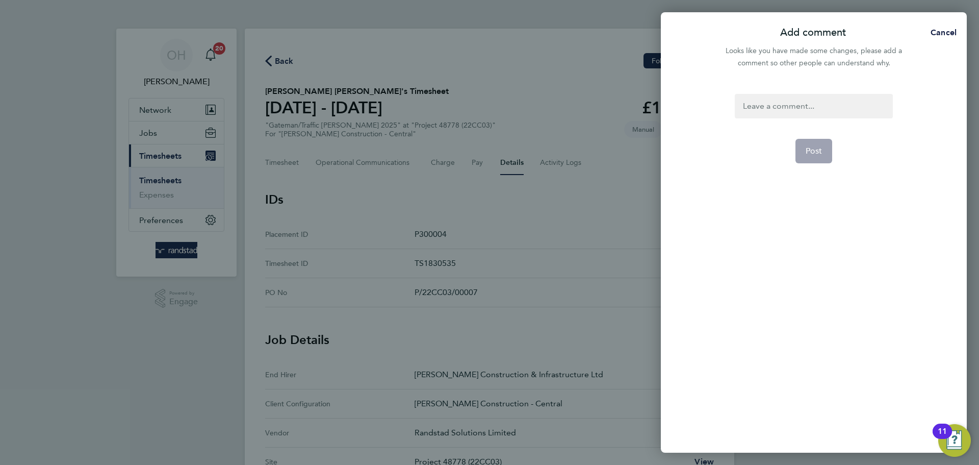
click at [817, 112] on div at bounding box center [814, 106] width 158 height 24
click at [817, 112] on div "/" at bounding box center [814, 106] width 158 height 24
click at [816, 145] on button "Post" at bounding box center [813, 151] width 37 height 24
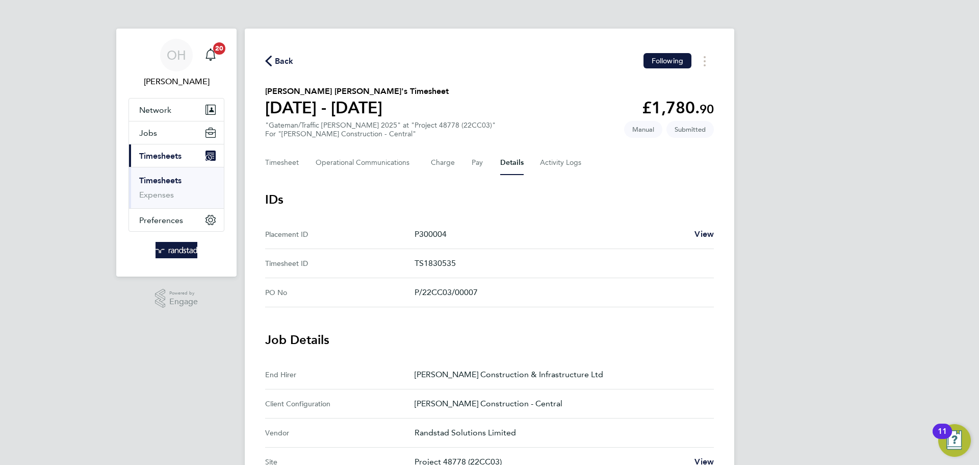
click at [287, 67] on div "Back Following" at bounding box center [489, 61] width 449 height 16
